Goal: Check status: Check status

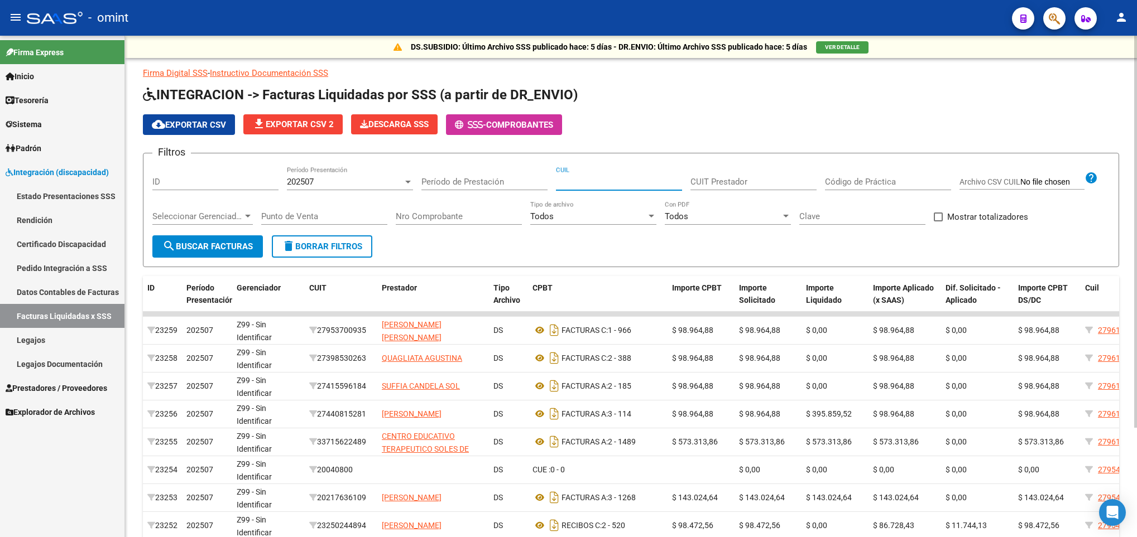
drag, startPoint x: 0, startPoint y: 0, endPoint x: 617, endPoint y: 177, distance: 641.7
click at [617, 177] on input "CUIL" at bounding box center [619, 182] width 126 height 10
paste input "20-57645133-5"
type input "20-57645133-5"
click at [383, 178] on div "202507" at bounding box center [345, 182] width 116 height 10
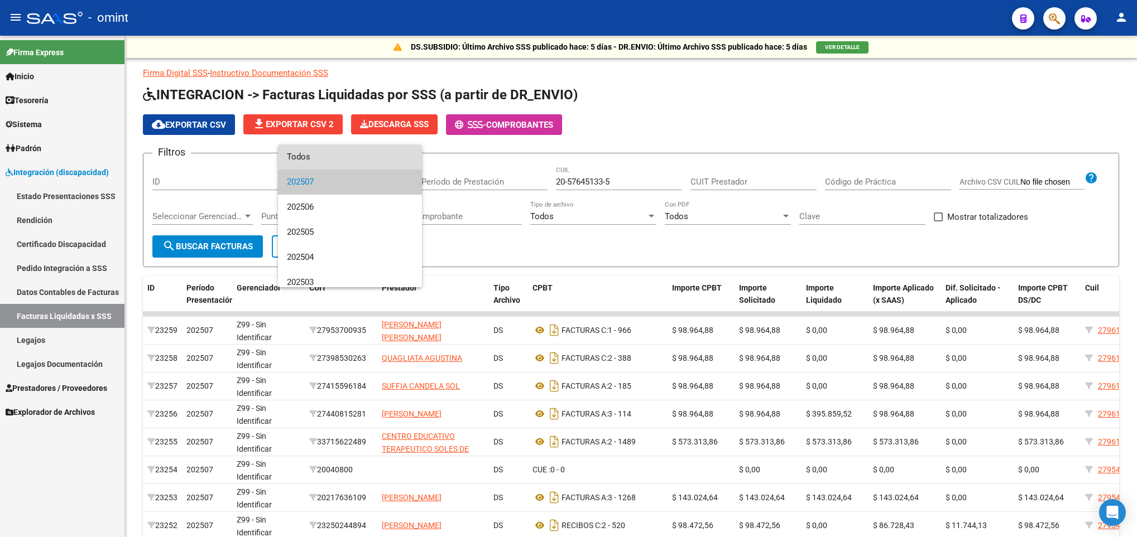
click at [377, 164] on span "Todos" at bounding box center [350, 157] width 126 height 25
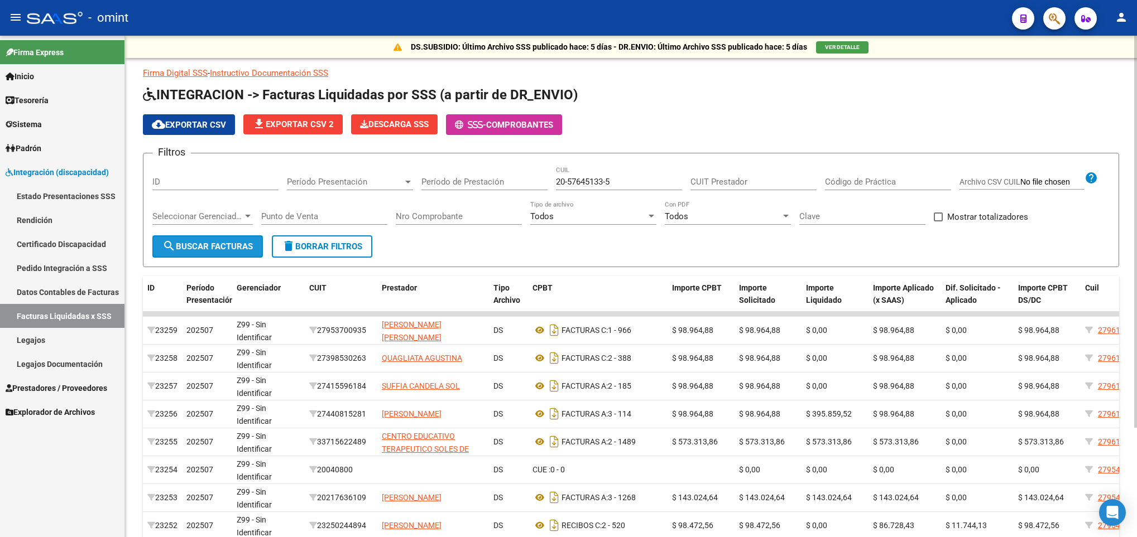
click at [238, 243] on span "search Buscar Facturas" at bounding box center [207, 247] width 90 height 10
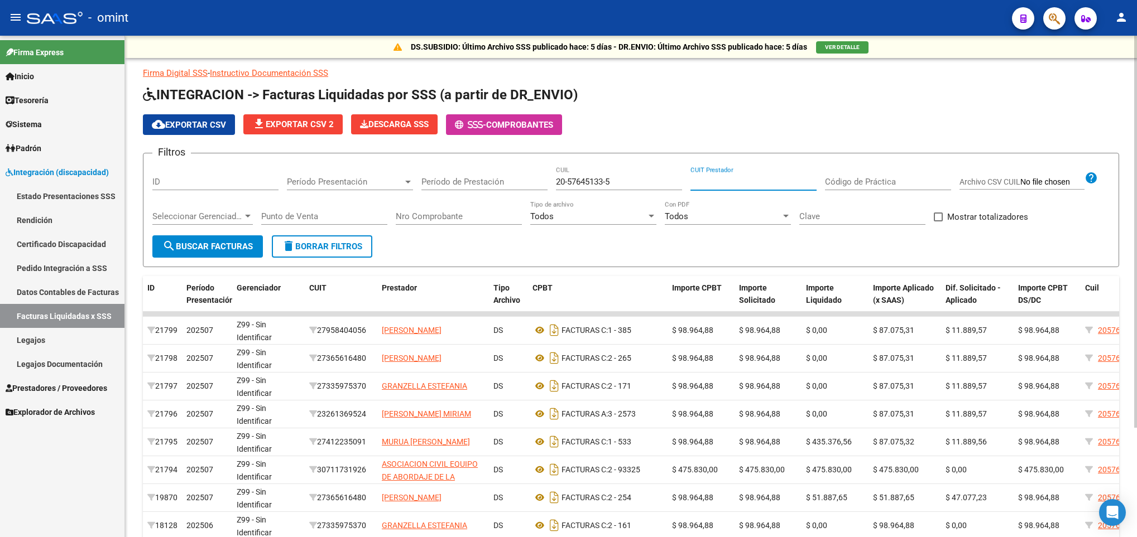
click at [760, 185] on input "CUIT Prestador" at bounding box center [753, 182] width 126 height 10
paste input "27-31050337-7"
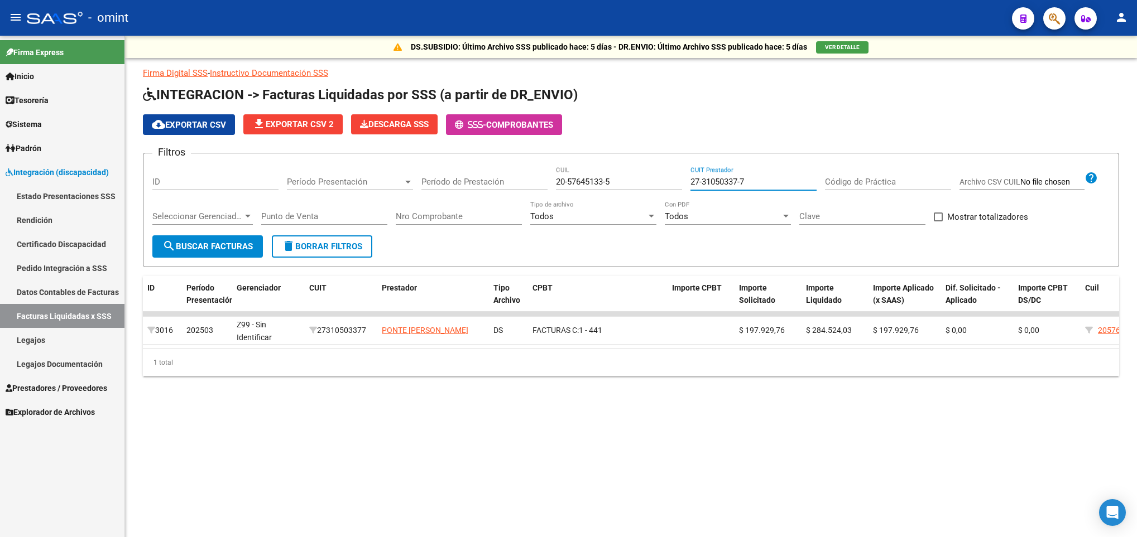
type input "27-31050337-7"
click at [604, 180] on input "20-57645133-5" at bounding box center [619, 182] width 126 height 10
click at [591, 180] on input "20-57645133-5" at bounding box center [619, 182] width 126 height 10
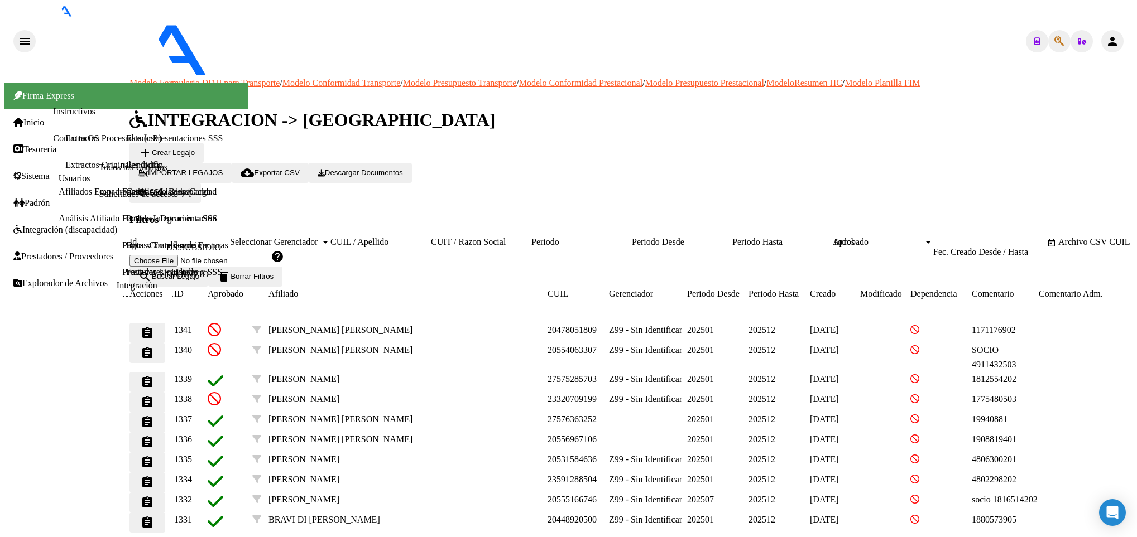
click at [431, 237] on input "CUIL / Apellido" at bounding box center [380, 242] width 100 height 10
paste input "57645133"
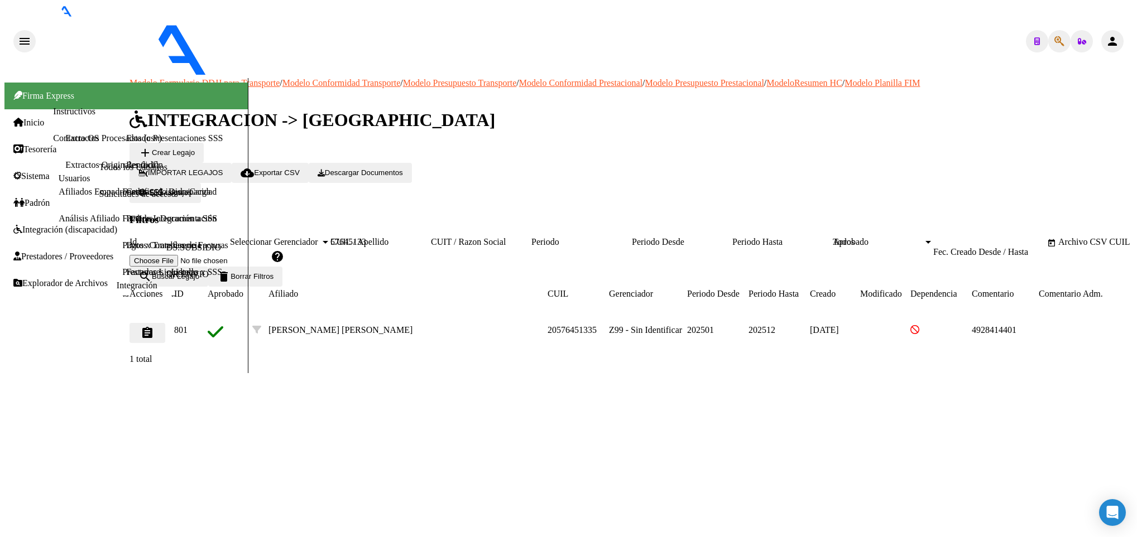
type input "57645133"
click at [165, 323] on button "assignment" at bounding box center [147, 333] width 36 height 20
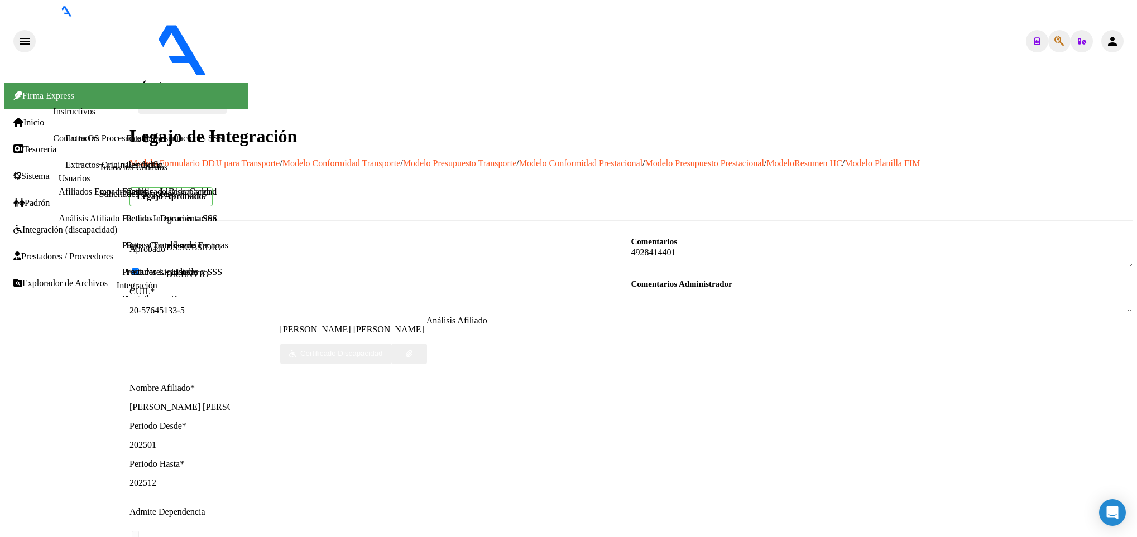
click at [666, 247] on textarea at bounding box center [882, 258] width 502 height 22
click at [940, 355] on div "Comentarios Comentarios Administrador" at bounding box center [882, 387] width 502 height 305
click at [147, 78] on mat-icon "arrow_back" at bounding box center [144, 84] width 13 height 13
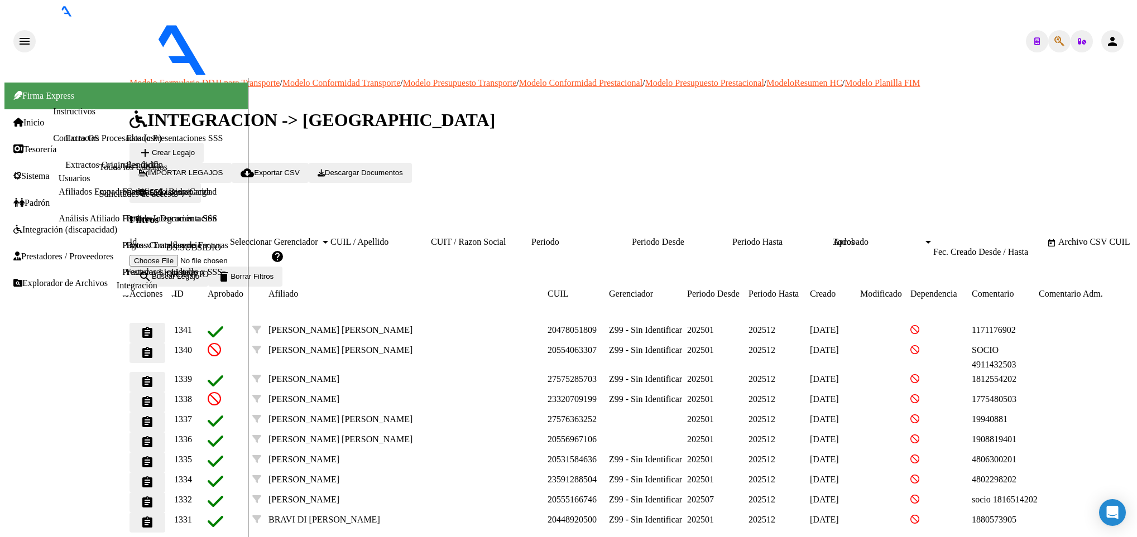
click at [417, 237] on input "CUIL / Apellido" at bounding box center [380, 242] width 100 height 10
paste input "20581401079"
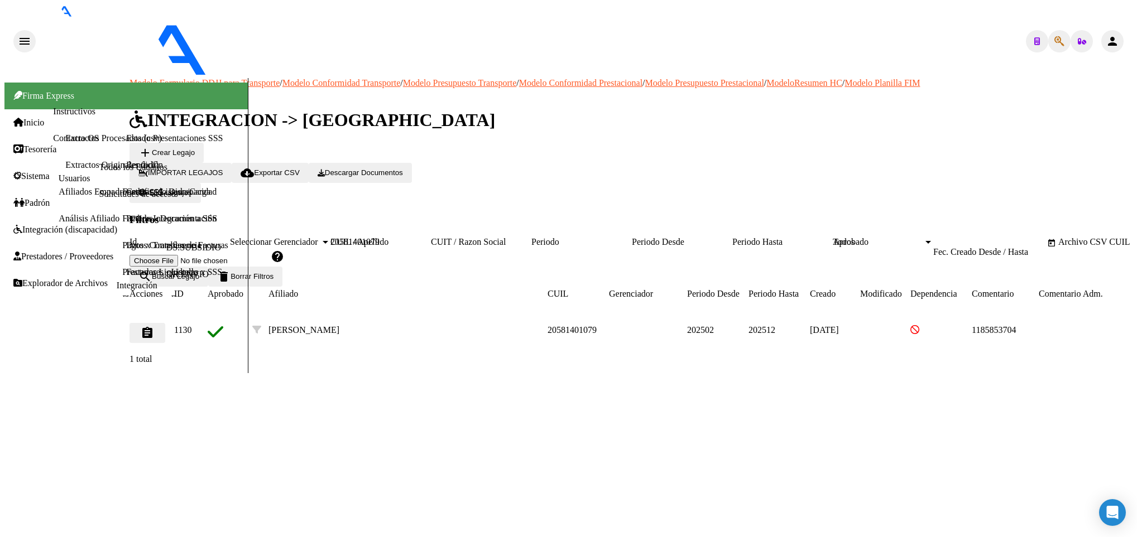
type input "20581401079"
click at [154, 326] on mat-icon "assignment" at bounding box center [147, 332] width 13 height 13
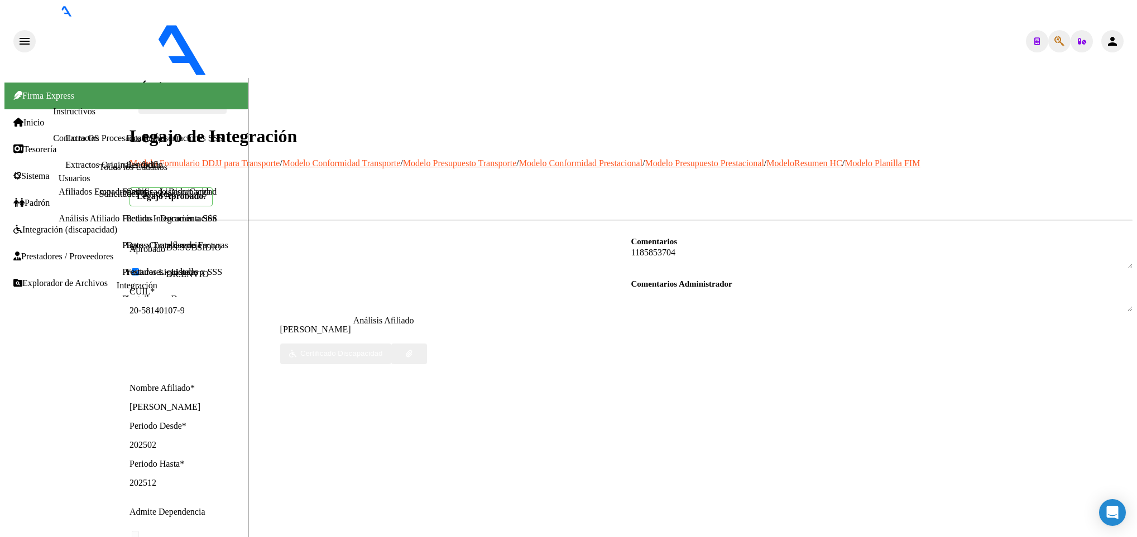
click at [1136, 62] on html "menu - omint person Firma Express Inicio Instructivos Contacto OS Tesorería Ext…" at bounding box center [568, 268] width 1137 height 537
click at [656, 247] on textarea at bounding box center [882, 258] width 502 height 22
click at [152, 78] on mat-icon "arrow_back" at bounding box center [144, 84] width 13 height 13
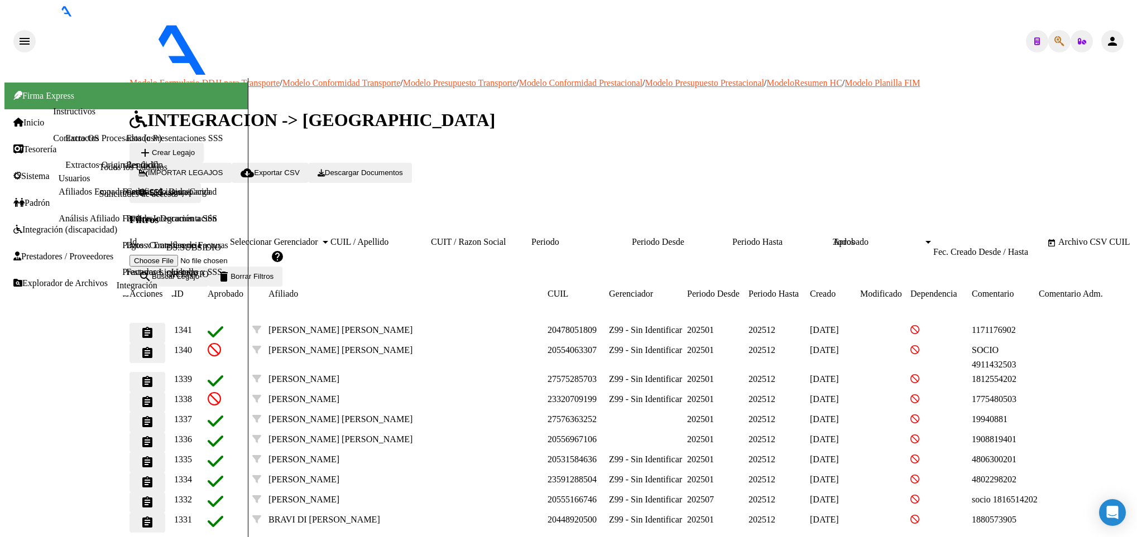
click at [431, 237] on input "CUIL / Apellido" at bounding box center [380, 242] width 100 height 10
paste input "20582558990"
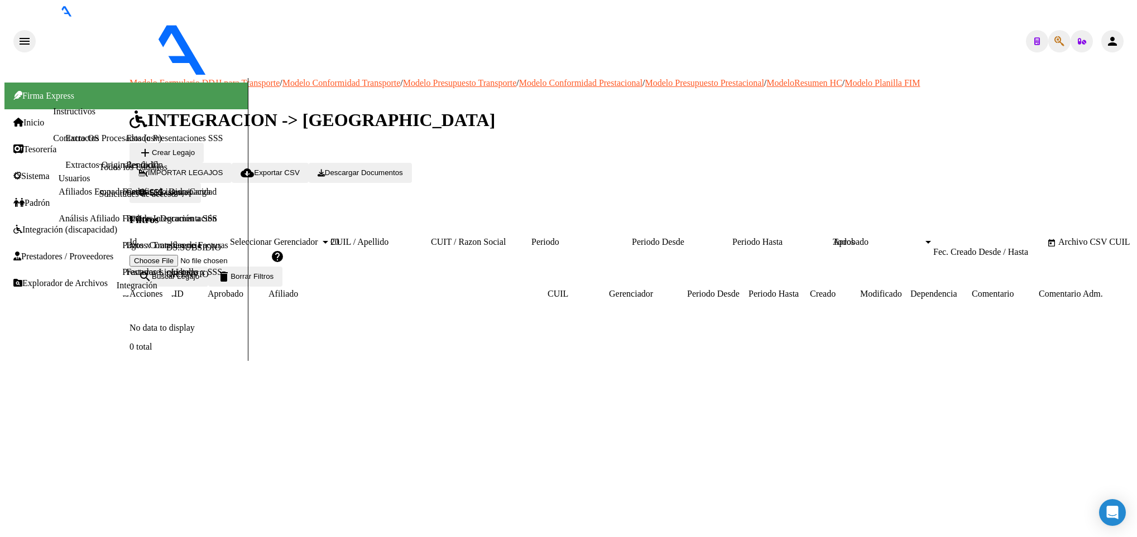
type input "2"
paste input "20589781237"
type input "20589781237"
click at [165, 323] on button "assignment" at bounding box center [147, 333] width 36 height 20
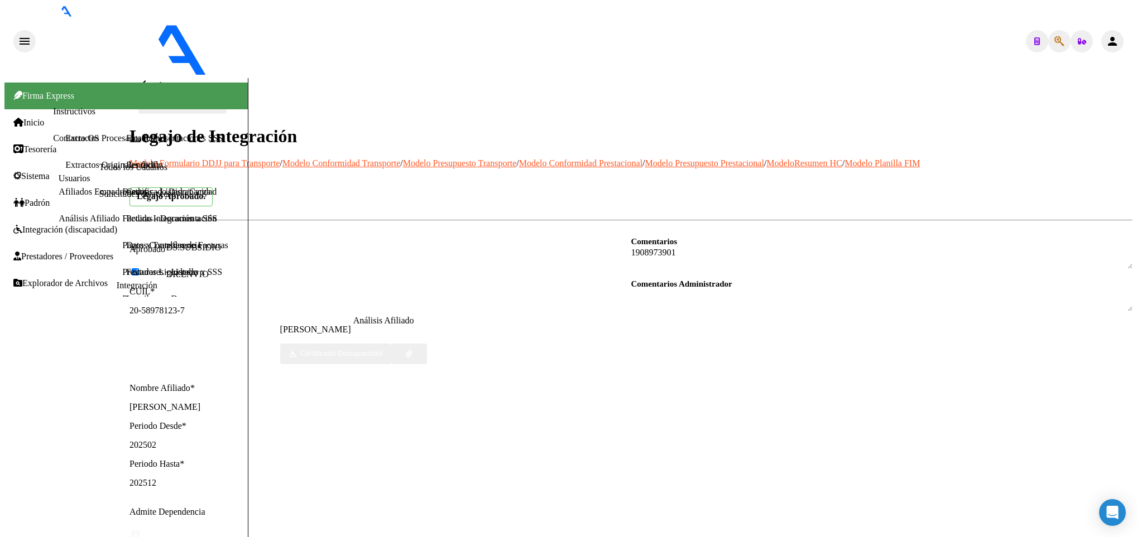
click at [657, 247] on textarea at bounding box center [882, 258] width 502 height 22
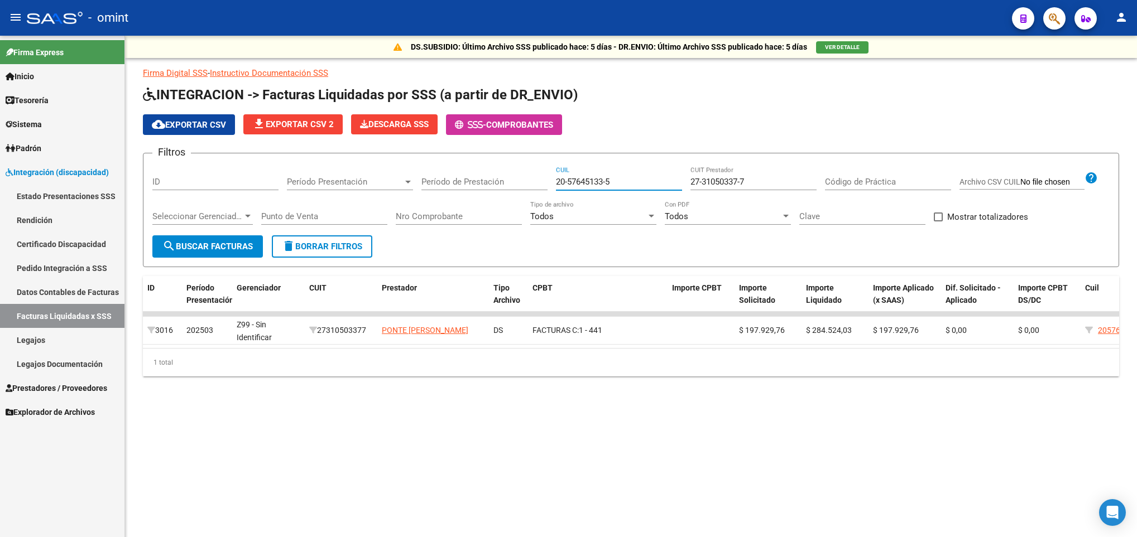
click at [781, 178] on input "27-31050337-7" at bounding box center [753, 182] width 126 height 10
type input "2"
click at [636, 185] on input "20-57645133-5" at bounding box center [619, 182] width 126 height 10
type input "2"
paste input "20-58255899-0"
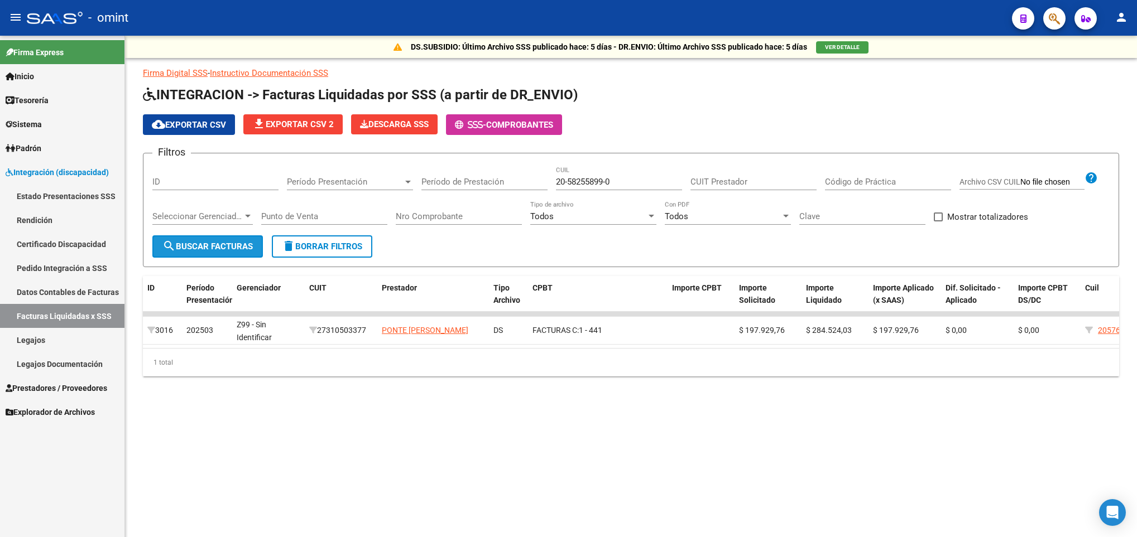
click at [204, 251] on span "search Buscar Facturas" at bounding box center [207, 247] width 90 height 10
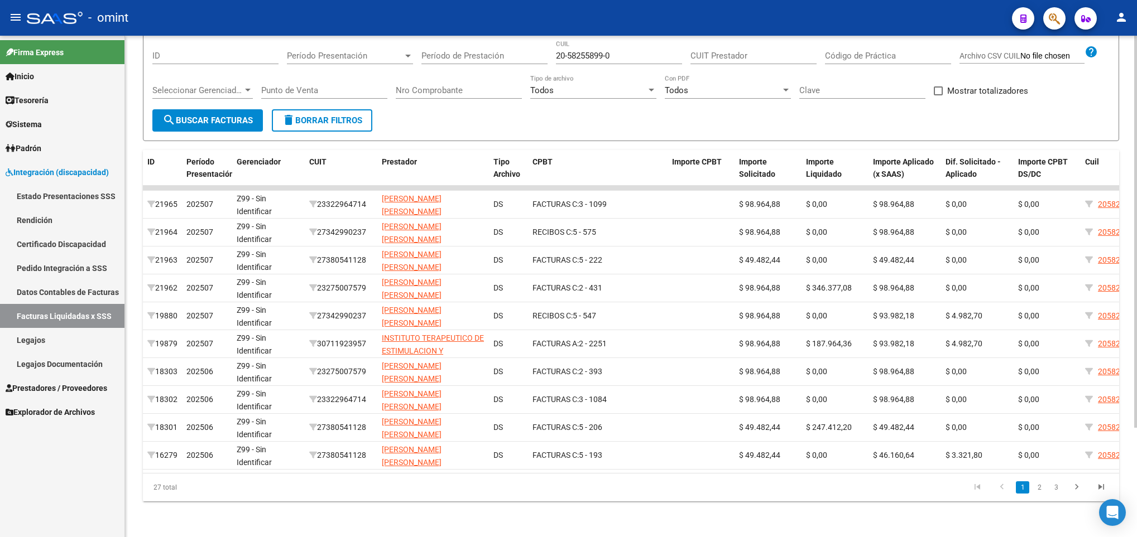
scroll to position [134, 0]
click at [452, 51] on input "Período de Prestación" at bounding box center [484, 56] width 126 height 10
click at [664, 51] on input "20-58255899-0" at bounding box center [619, 56] width 126 height 10
type input "2"
paste input "20-58978123-7"
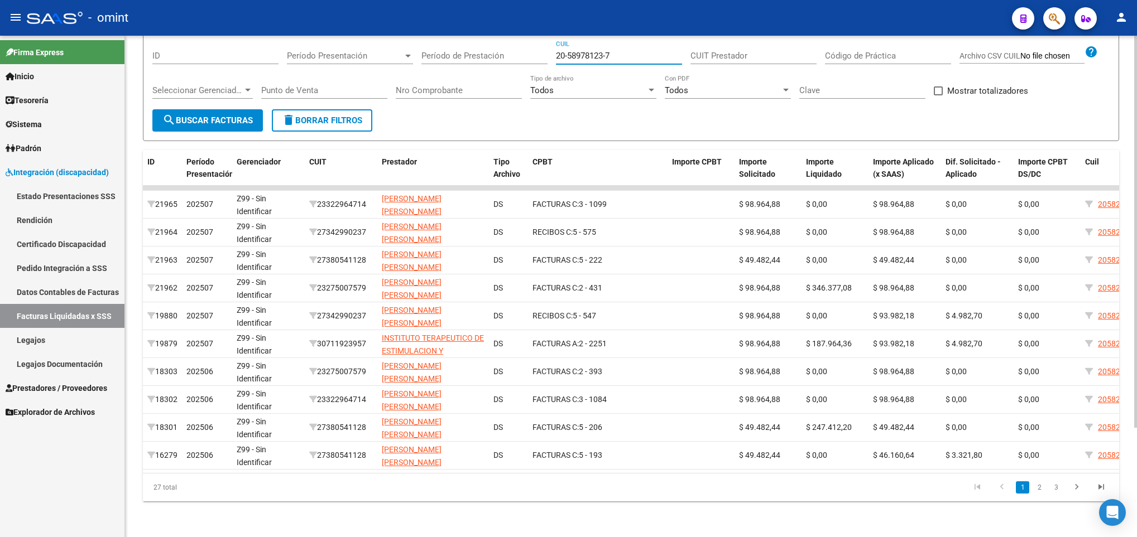
type input "20-58978123-7"
click at [705, 51] on input "CUIT Prestador" at bounding box center [753, 56] width 126 height 10
paste input "27-22053848-1"
type input "27-22053848-1"
click at [238, 109] on button "search Buscar Facturas" at bounding box center [207, 120] width 110 height 22
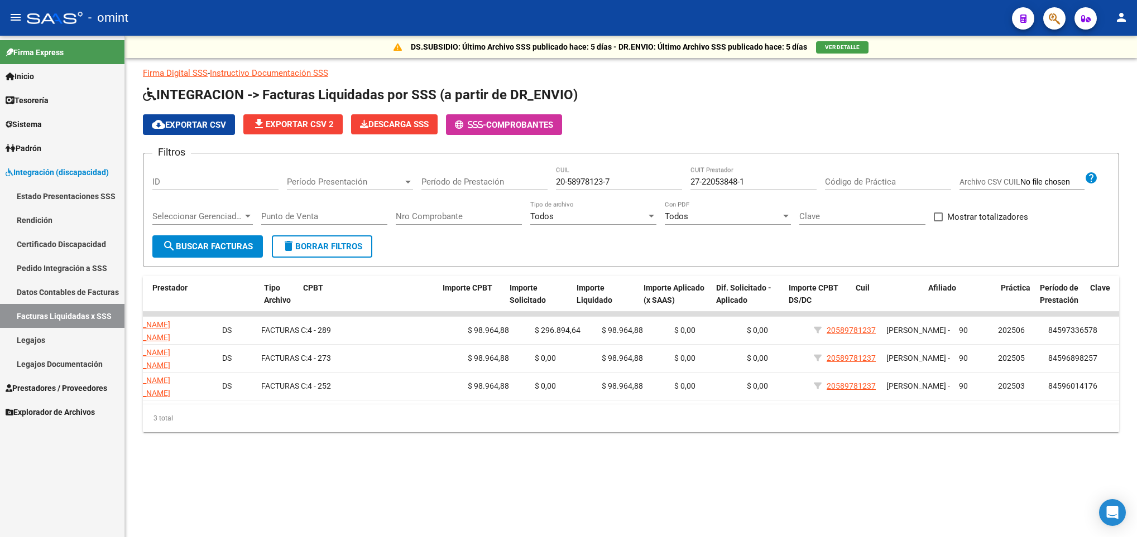
scroll to position [0, 280]
